Goal: Obtain resource: Download file/media

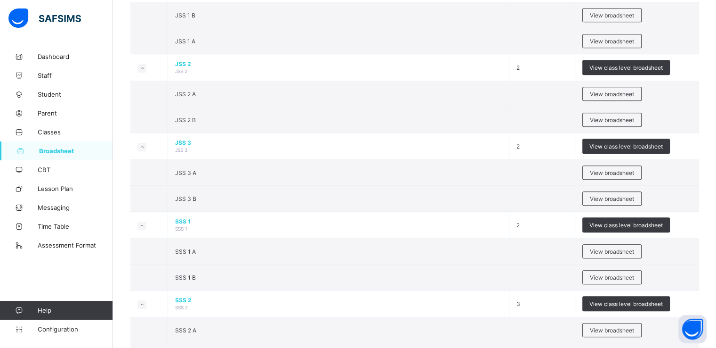
scroll to position [855, 0]
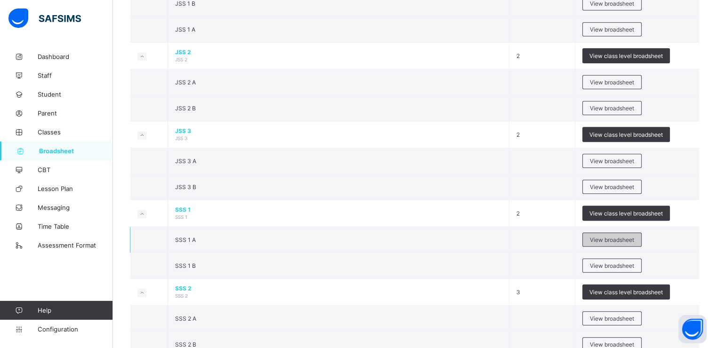
click at [616, 236] on span "View broadsheet" at bounding box center [612, 239] width 44 height 7
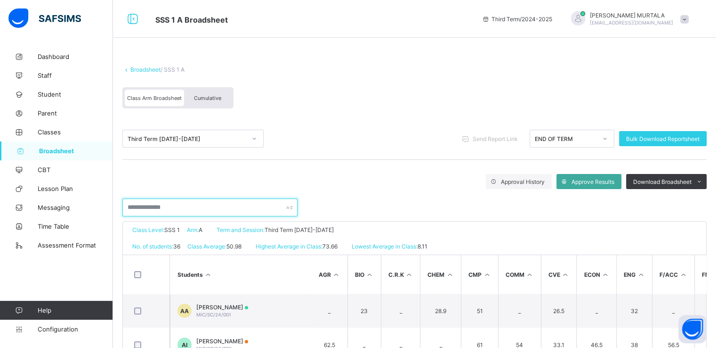
click at [175, 206] on input "text" at bounding box center [209, 207] width 175 height 18
type input "*"
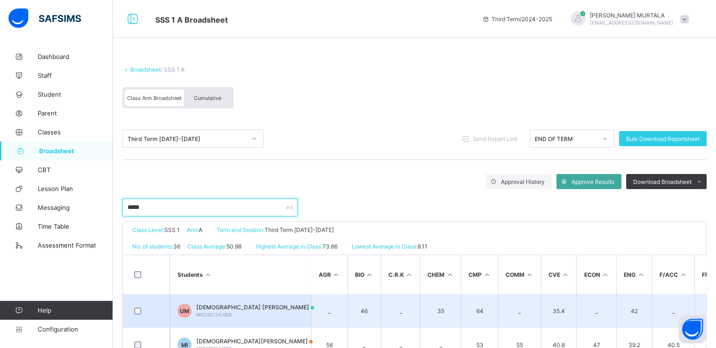
type input "*****"
click at [224, 308] on span "USMAN RABIU MUHAMMAD" at bounding box center [255, 306] width 118 height 7
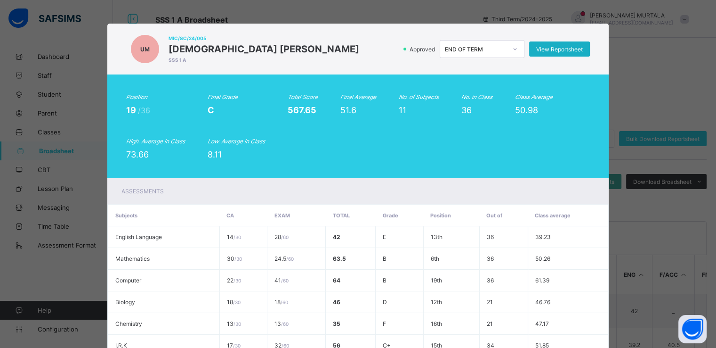
click at [548, 44] on div "View Reportsheet" at bounding box center [559, 48] width 61 height 15
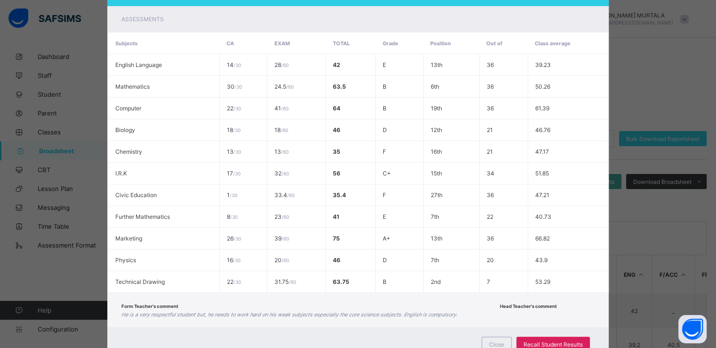
scroll to position [187, 0]
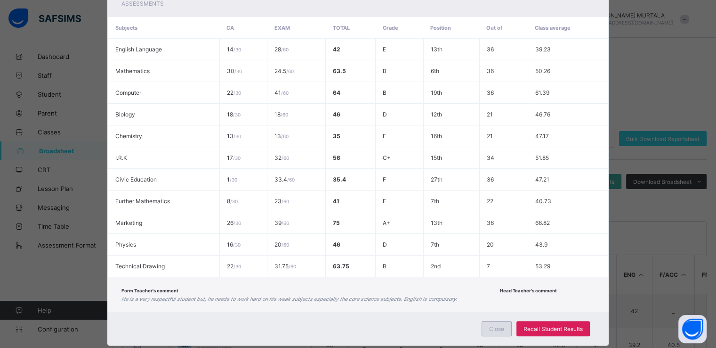
click at [496, 328] on span "Close" at bounding box center [496, 328] width 15 height 7
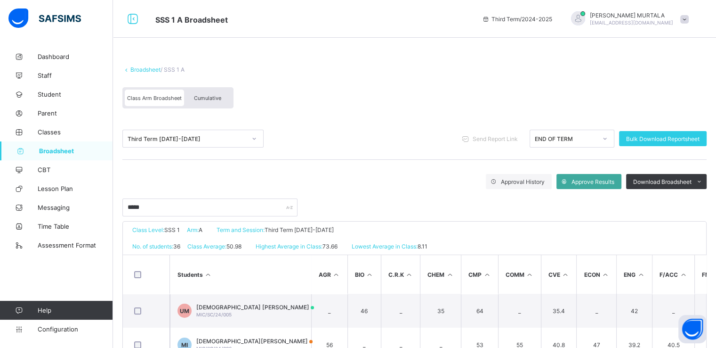
click at [205, 97] on span "Cumulative" at bounding box center [207, 98] width 27 height 7
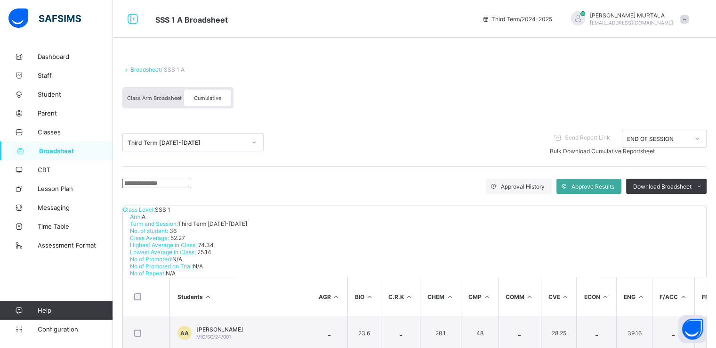
click at [189, 183] on input "text" at bounding box center [155, 183] width 67 height 9
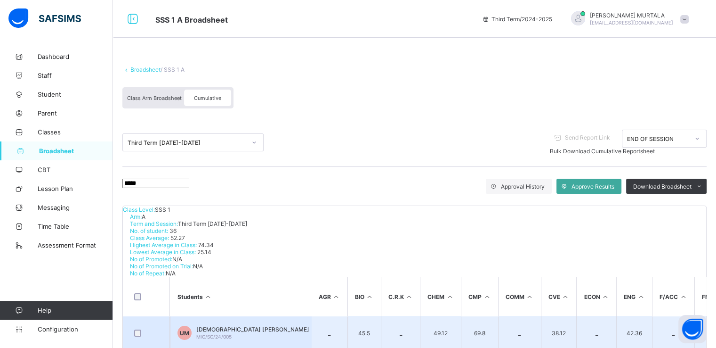
click at [218, 325] on span "USMAN RABIU MUHAMMAD" at bounding box center [252, 328] width 113 height 7
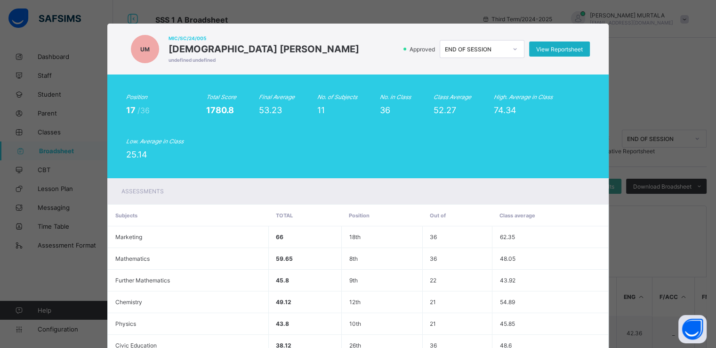
click at [563, 46] on span "View Reportsheet" at bounding box center [560, 49] width 47 height 7
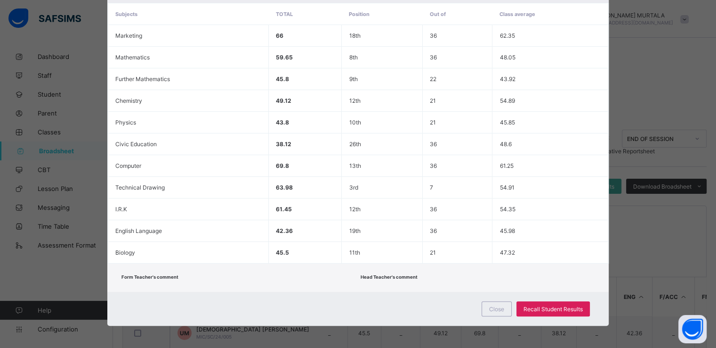
scroll to position [203, 0]
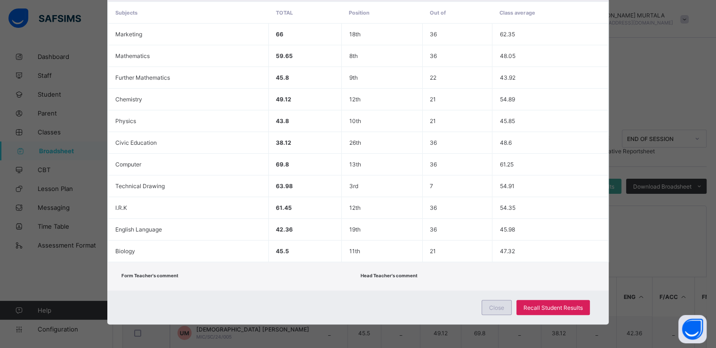
click at [501, 307] on span "Close" at bounding box center [496, 307] width 15 height 7
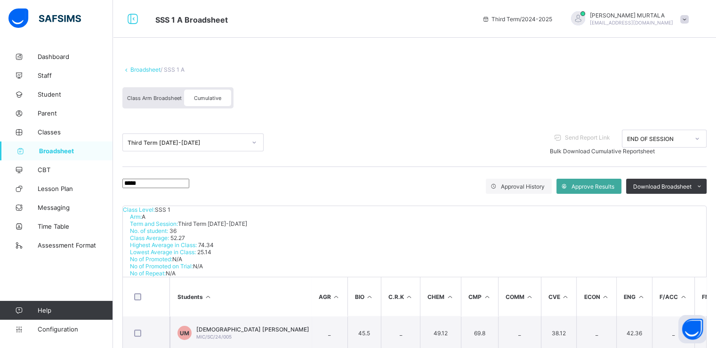
click at [189, 187] on input "*****" at bounding box center [155, 183] width 67 height 9
type input "*"
click at [57, 149] on span "Broadsheet" at bounding box center [76, 151] width 74 height 8
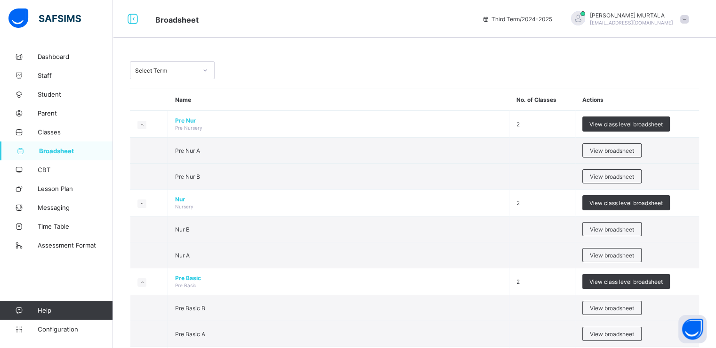
drag, startPoint x: 712, startPoint y: 45, endPoint x: 713, endPoint y: 66, distance: 21.2
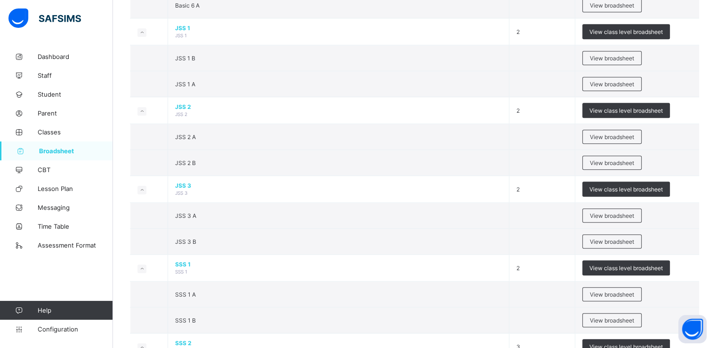
scroll to position [809, 0]
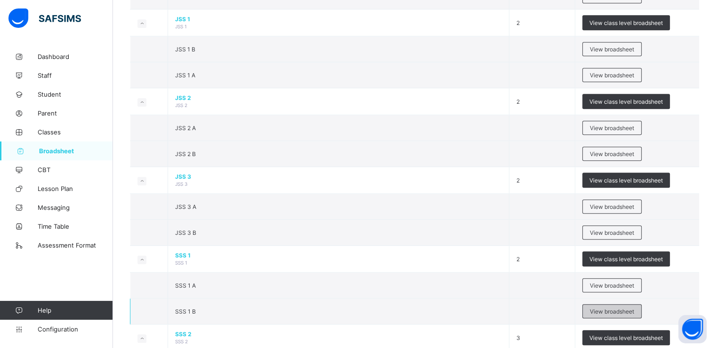
click at [610, 309] on span "View broadsheet" at bounding box center [612, 311] width 44 height 7
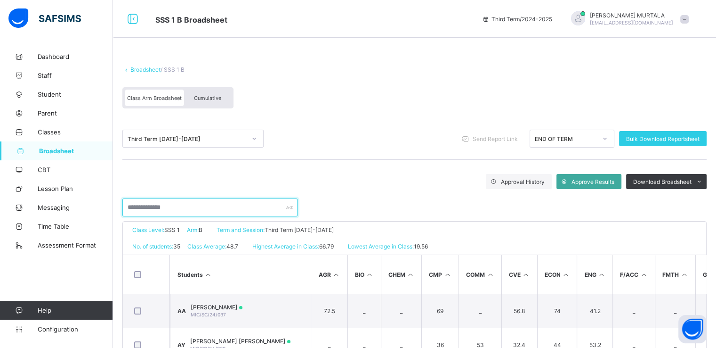
click at [228, 200] on input "text" at bounding box center [209, 207] width 175 height 18
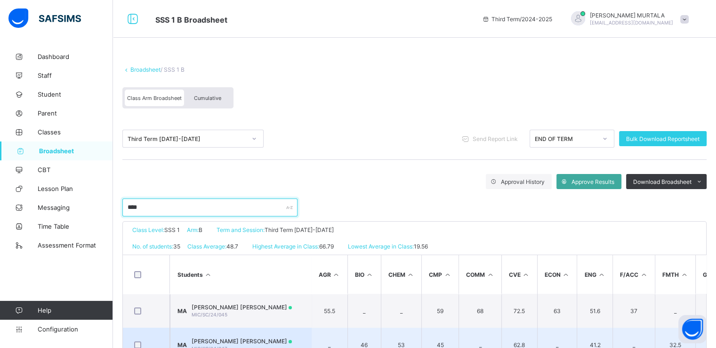
type input "****"
click at [210, 337] on span "MARYAM ALI AMIN" at bounding box center [242, 340] width 100 height 7
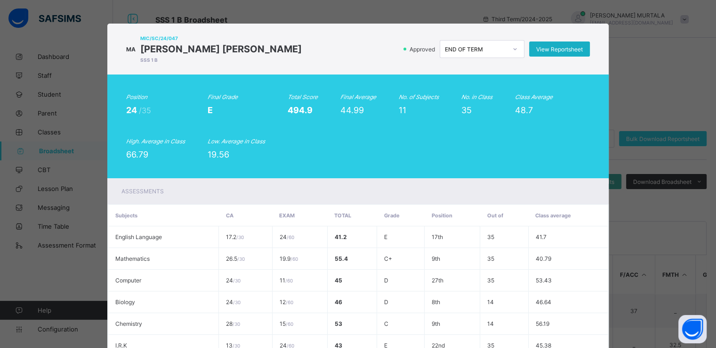
click at [557, 46] on span "View Reportsheet" at bounding box center [560, 49] width 47 height 7
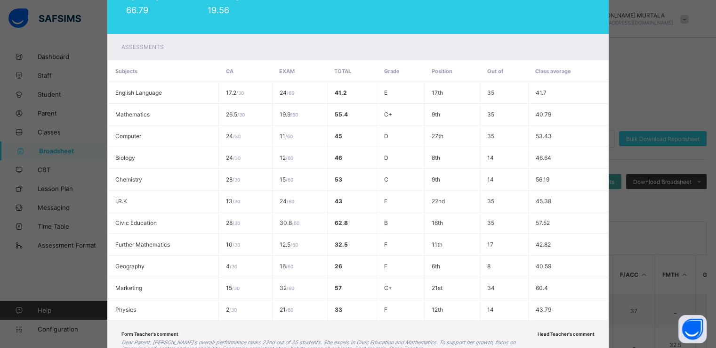
scroll to position [209, 0]
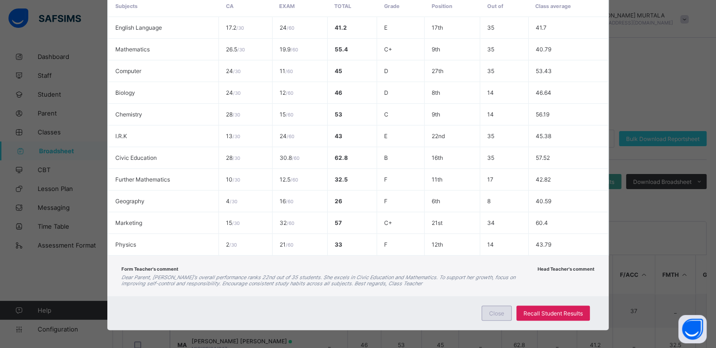
click at [498, 312] on span "Close" at bounding box center [496, 312] width 15 height 7
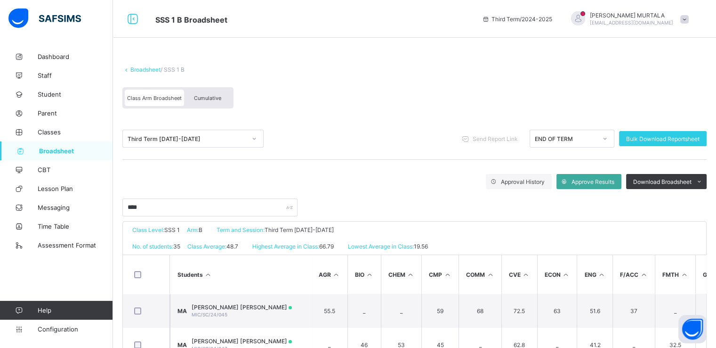
click at [208, 94] on div "Cumulative" at bounding box center [207, 97] width 47 height 16
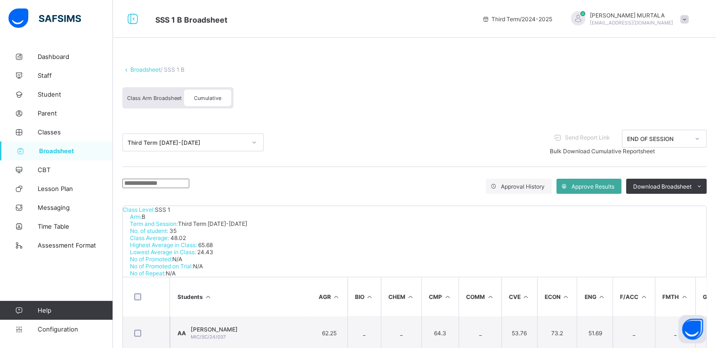
click at [160, 186] on input "text" at bounding box center [155, 183] width 67 height 9
type input "****"
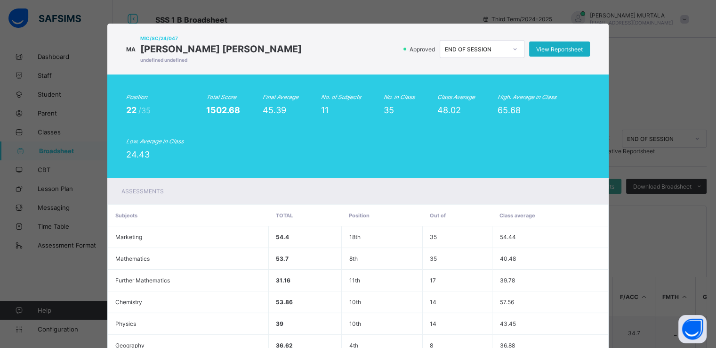
click at [562, 46] on span "View Reportsheet" at bounding box center [560, 49] width 47 height 7
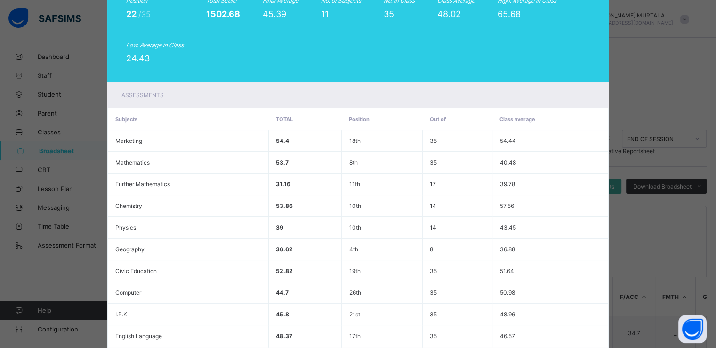
scroll to position [203, 0]
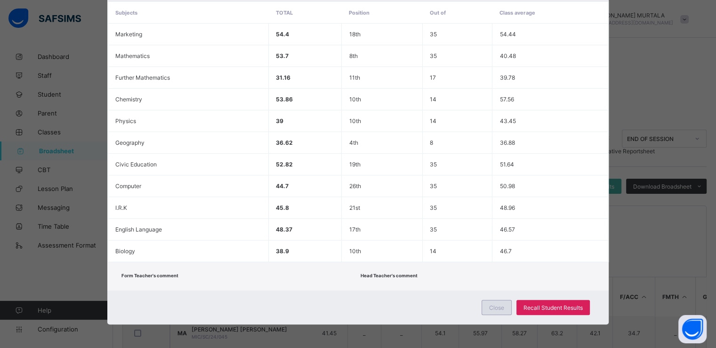
click at [498, 307] on span "Close" at bounding box center [496, 307] width 15 height 7
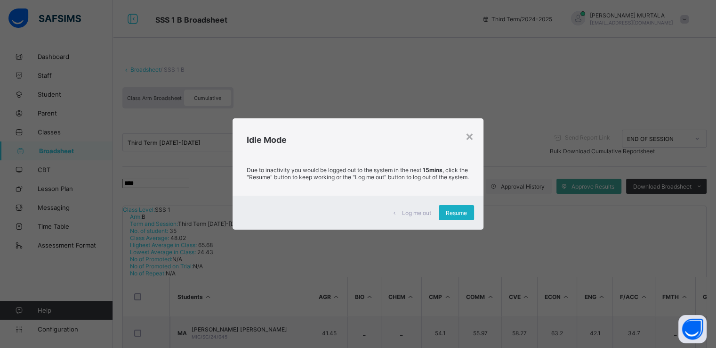
click at [456, 216] on span "Resume" at bounding box center [456, 212] width 21 height 7
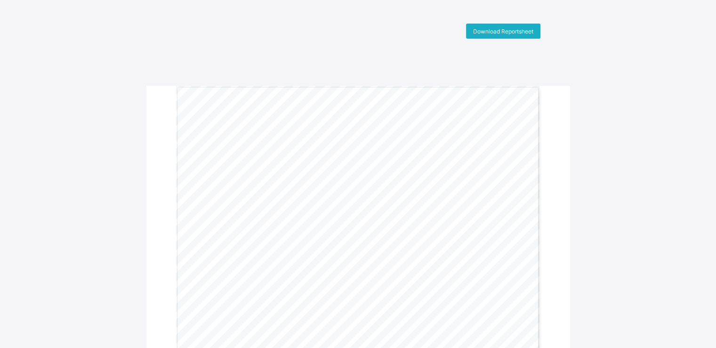
click at [494, 26] on div "Download Reportsheet" at bounding box center [503, 31] width 74 height 15
click at [512, 28] on span "Download Reportsheet" at bounding box center [503, 31] width 60 height 7
click at [496, 28] on span "Download Reportsheet" at bounding box center [503, 31] width 60 height 7
click at [492, 28] on span "Download Reportsheet" at bounding box center [503, 31] width 60 height 7
